Goal: Information Seeking & Learning: Understand process/instructions

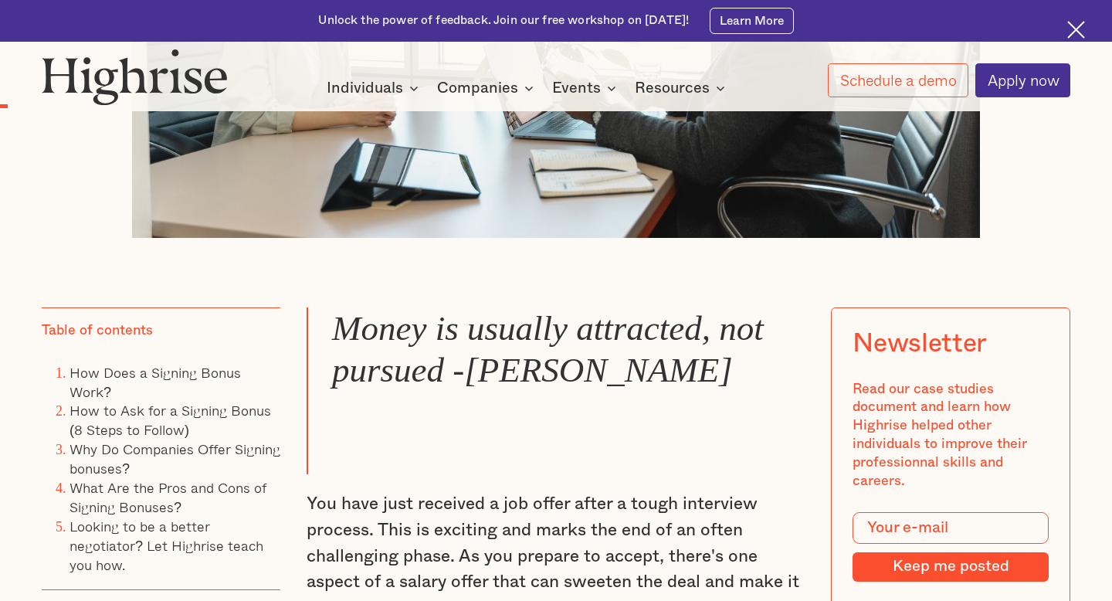
scroll to position [1648, 0]
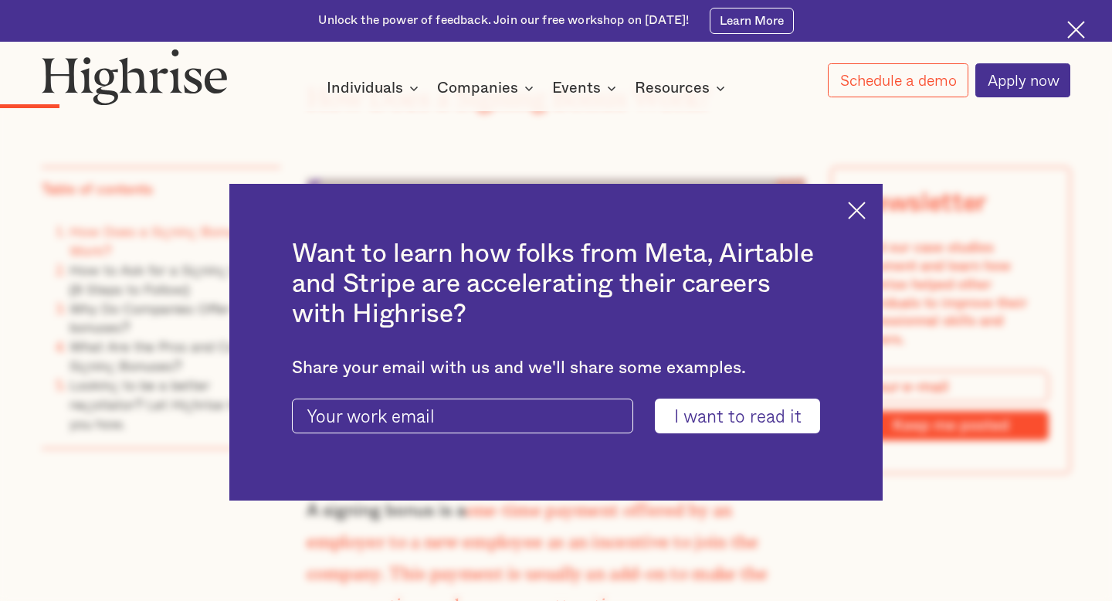
click at [860, 212] on img at bounding box center [857, 211] width 18 height 18
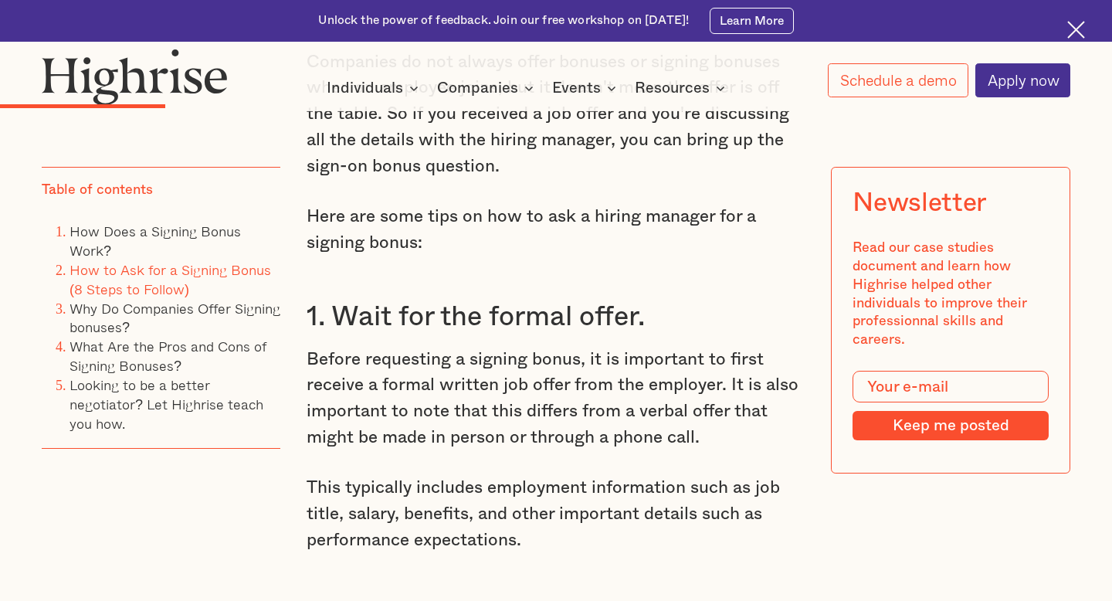
scroll to position [2845, 0]
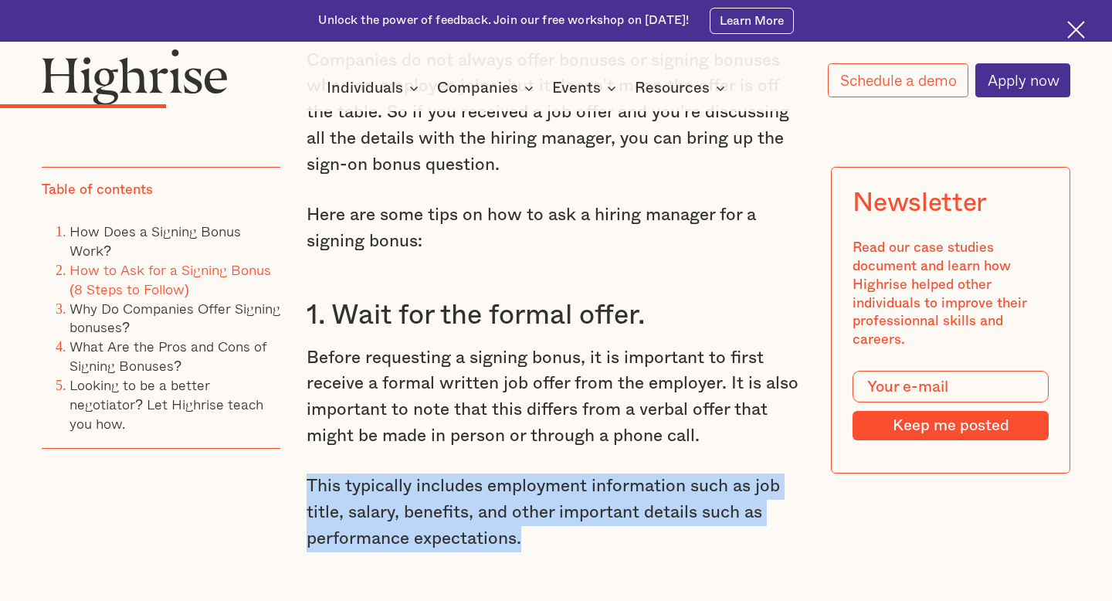
drag, startPoint x: 584, startPoint y: 482, endPoint x: 521, endPoint y: 404, distance: 100.0
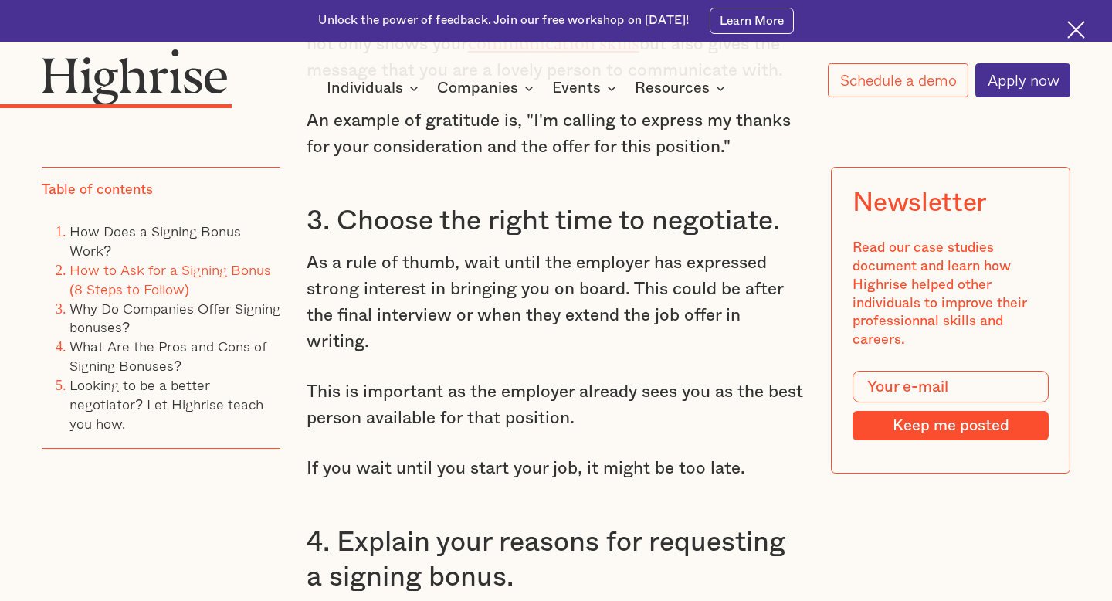
scroll to position [3585, 0]
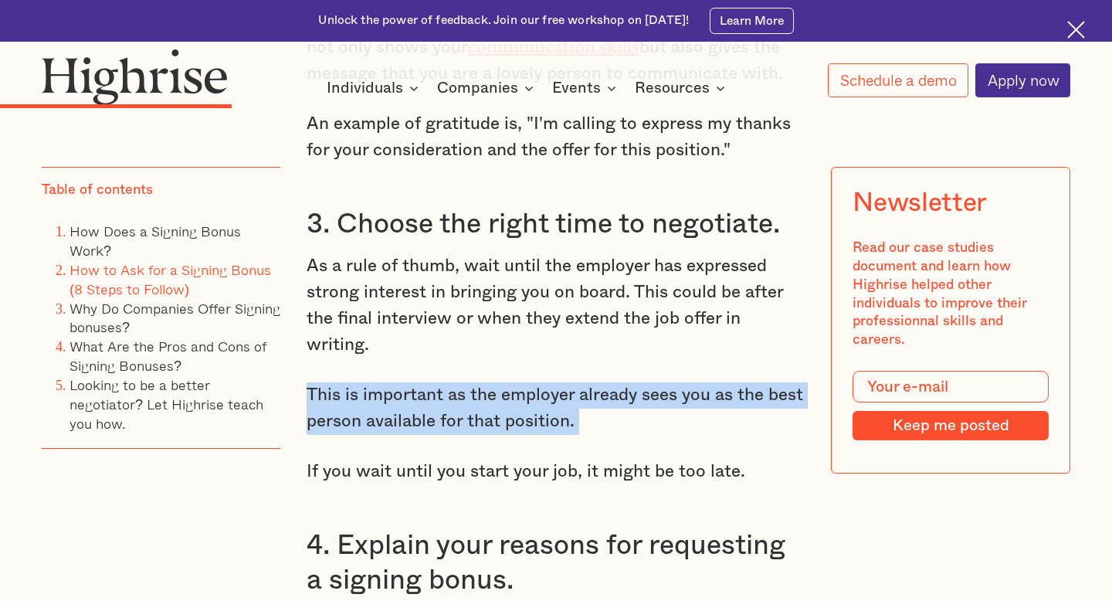
drag, startPoint x: 314, startPoint y: 284, endPoint x: 659, endPoint y: 366, distance: 354.8
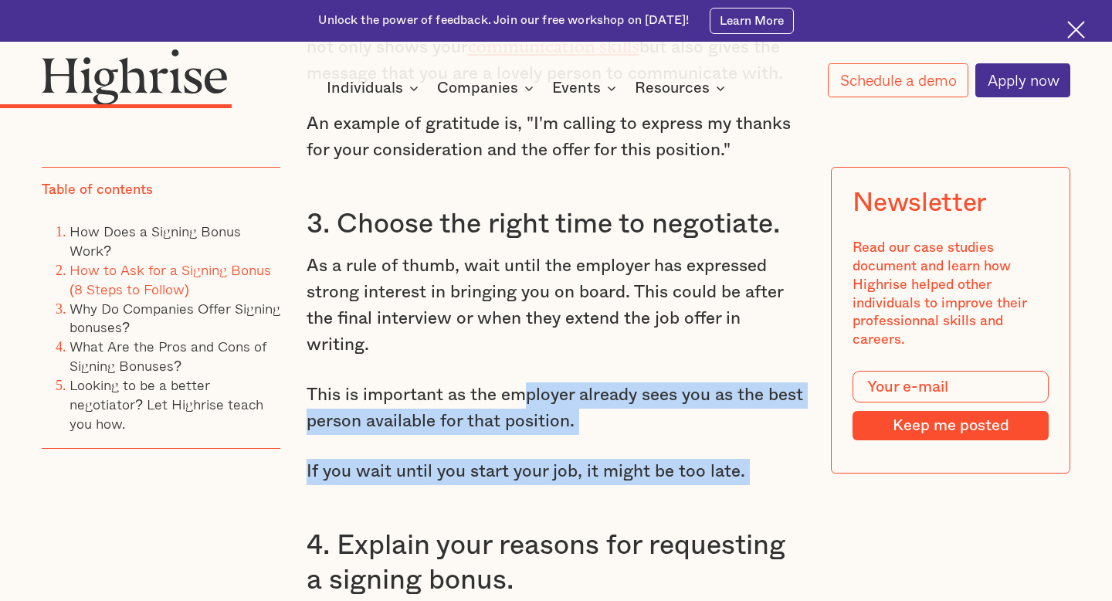
drag, startPoint x: 755, startPoint y: 407, endPoint x: 528, endPoint y: 314, distance: 244.9
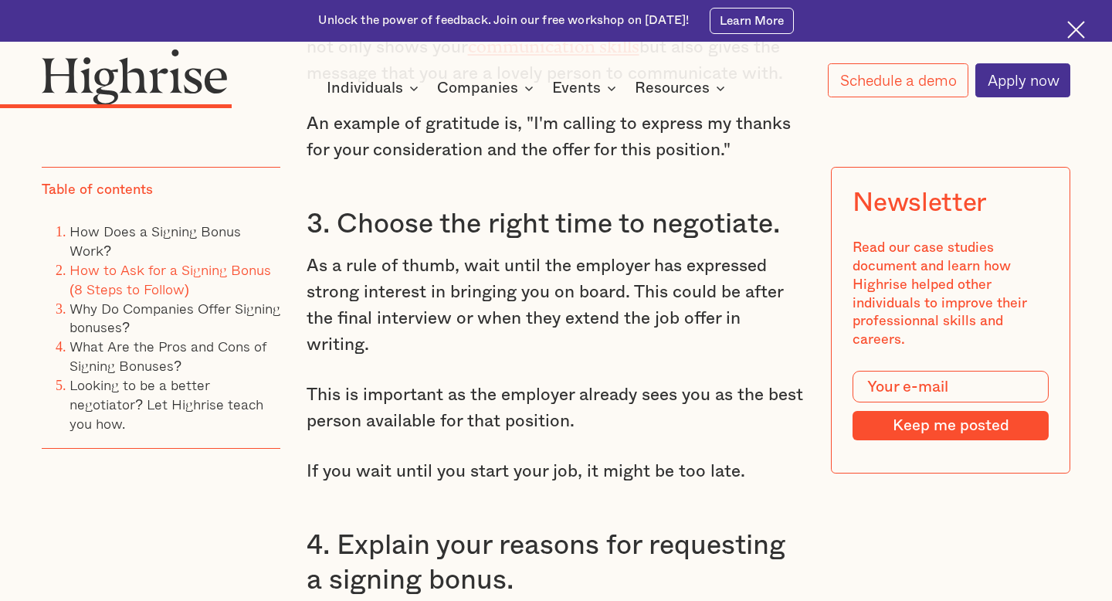
click at [658, 528] on h3 "4. Explain your reasons for requesting a signing bonus." at bounding box center [557, 563] width 500 height 70
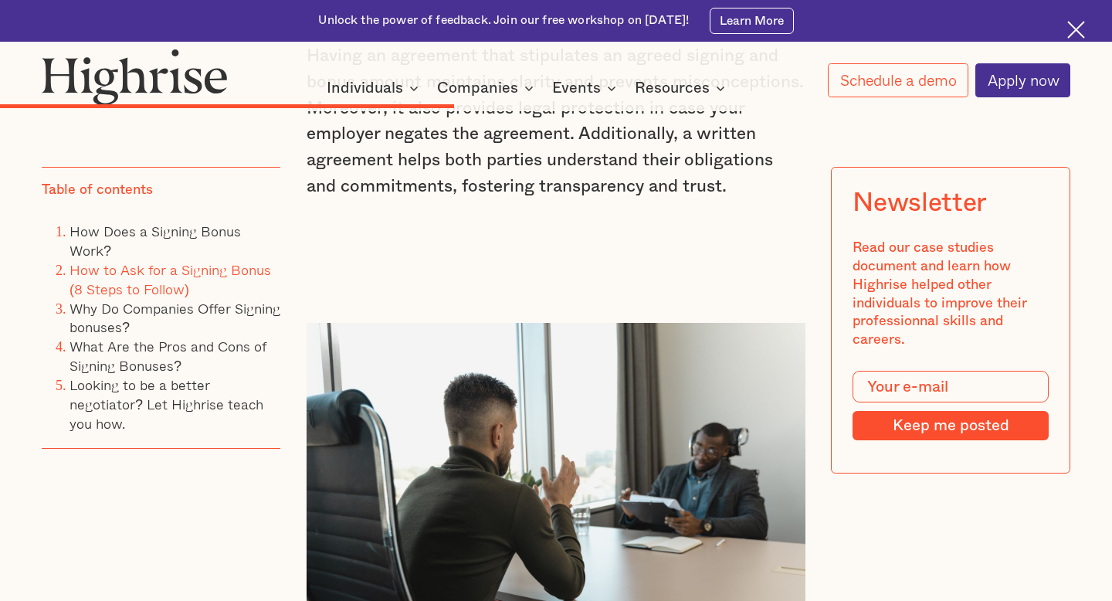
scroll to position [6275, 0]
